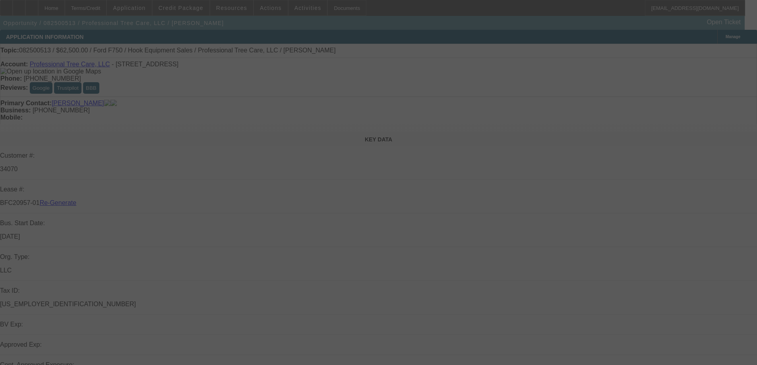
select select "3"
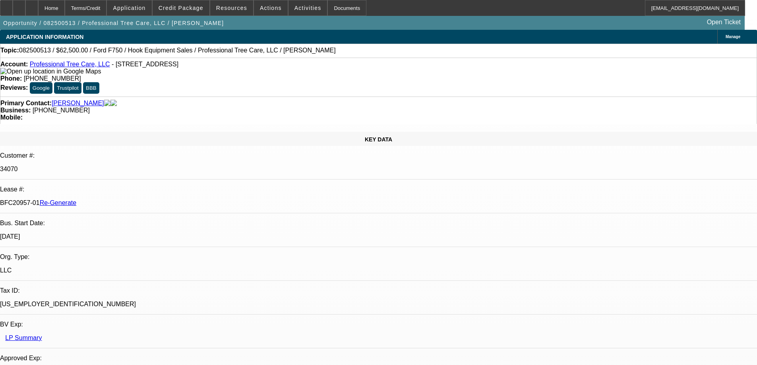
select select "0"
select select "6"
click at [327, 12] on div "Documents" at bounding box center [346, 8] width 39 height 16
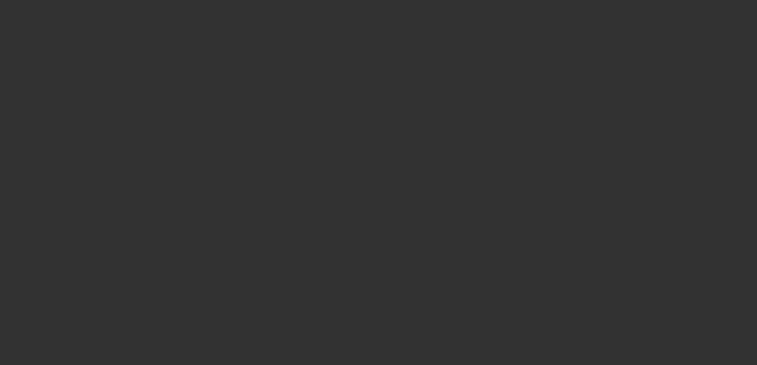
select select "4"
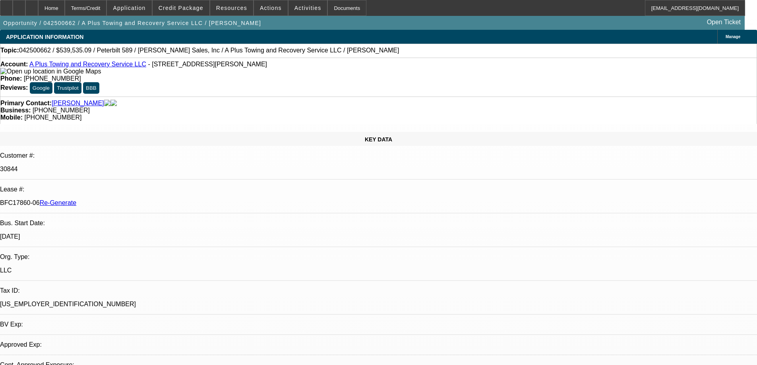
select select "0"
select select "2"
select select "0"
select select "6"
